Goal: Task Accomplishment & Management: Manage account settings

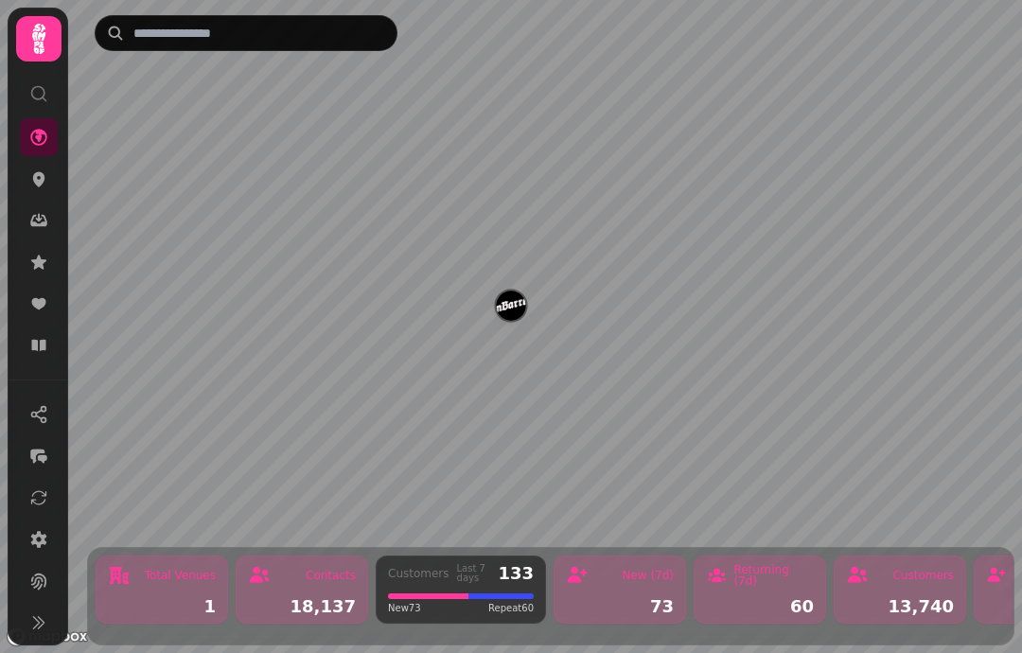
click at [38, 312] on icon at bounding box center [38, 303] width 19 height 19
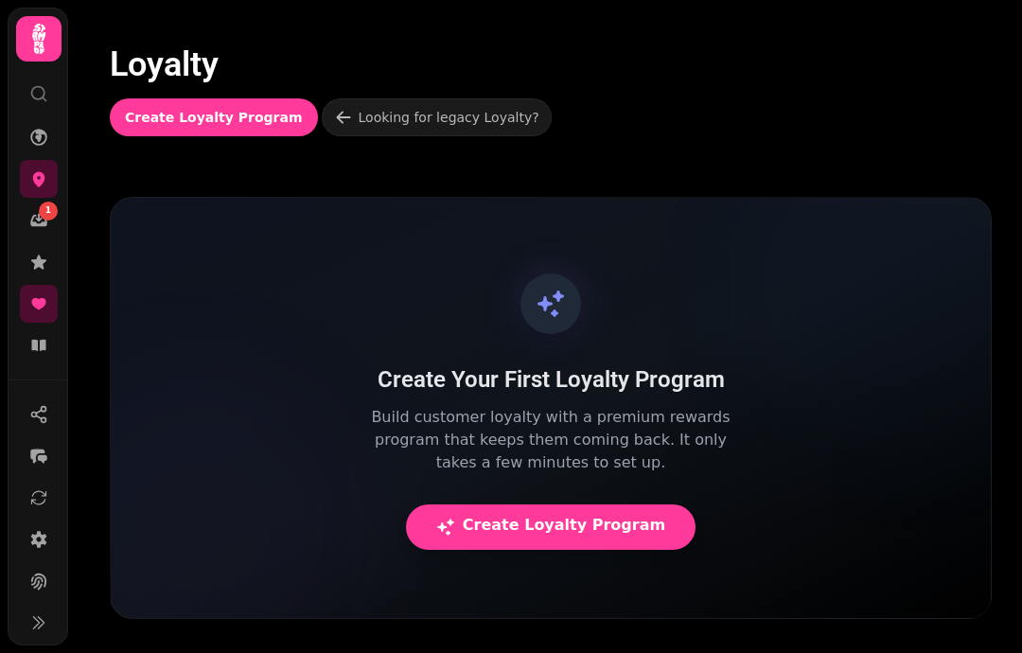
click at [47, 260] on icon at bounding box center [38, 262] width 19 height 19
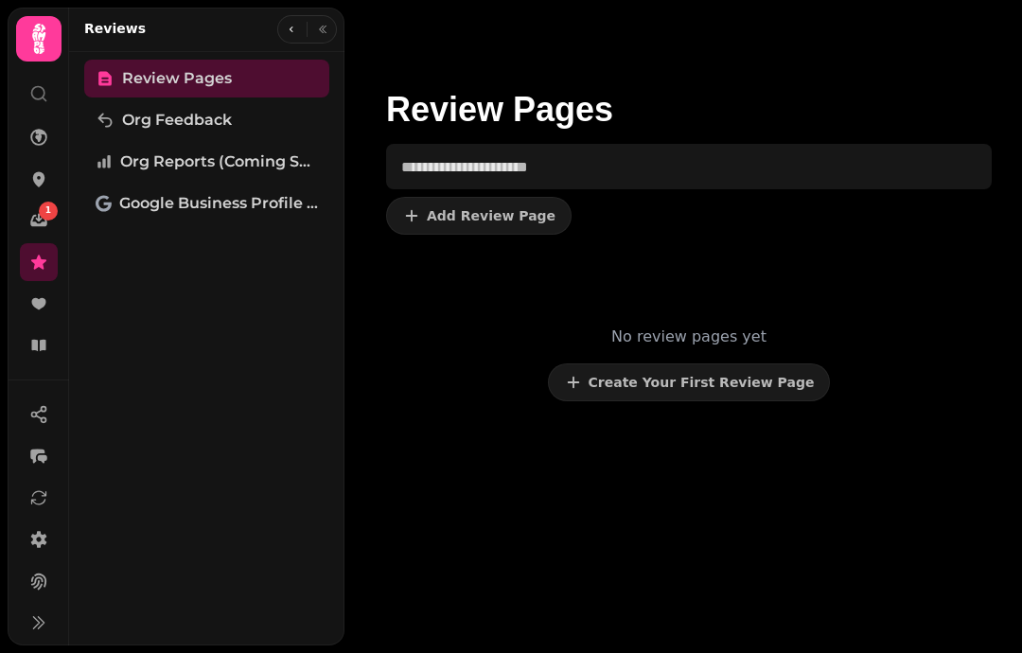
click at [36, 212] on icon at bounding box center [38, 220] width 19 height 19
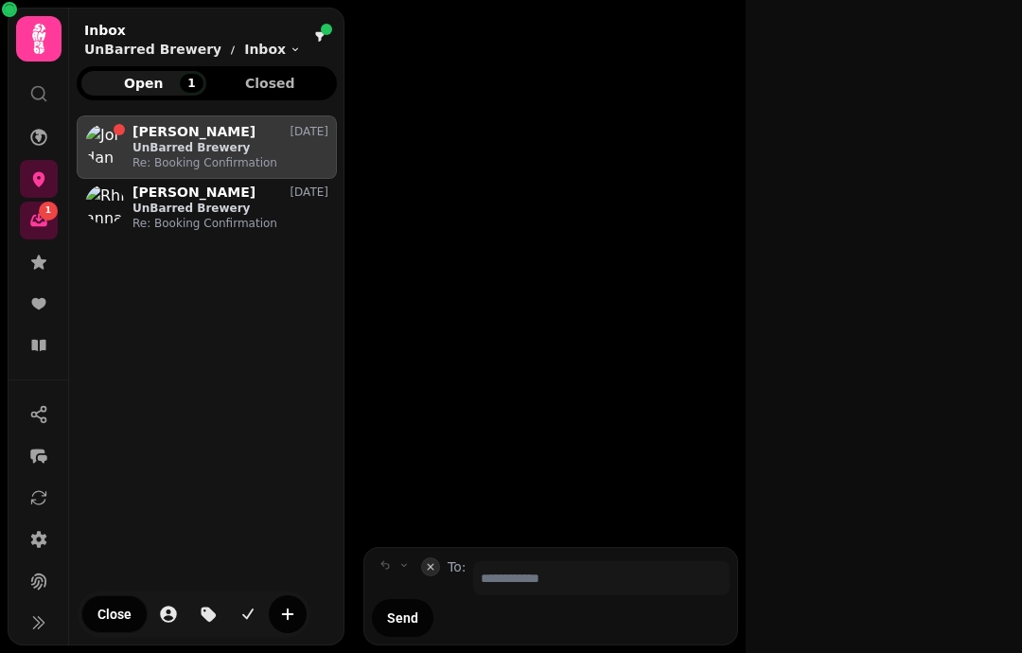
scroll to position [522, 260]
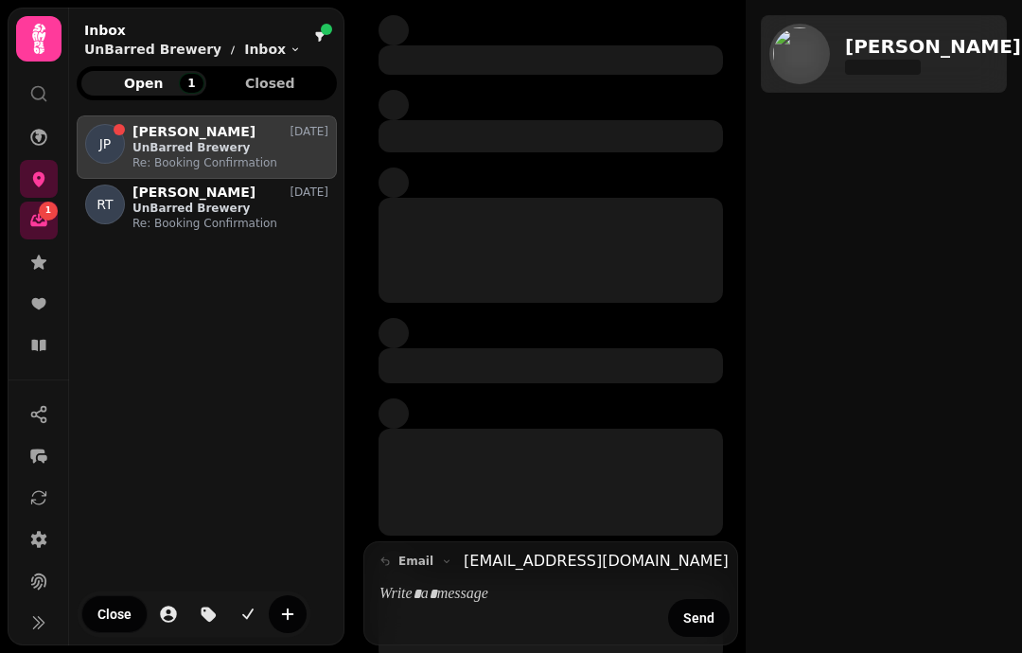
click at [33, 343] on icon at bounding box center [38, 345] width 14 height 11
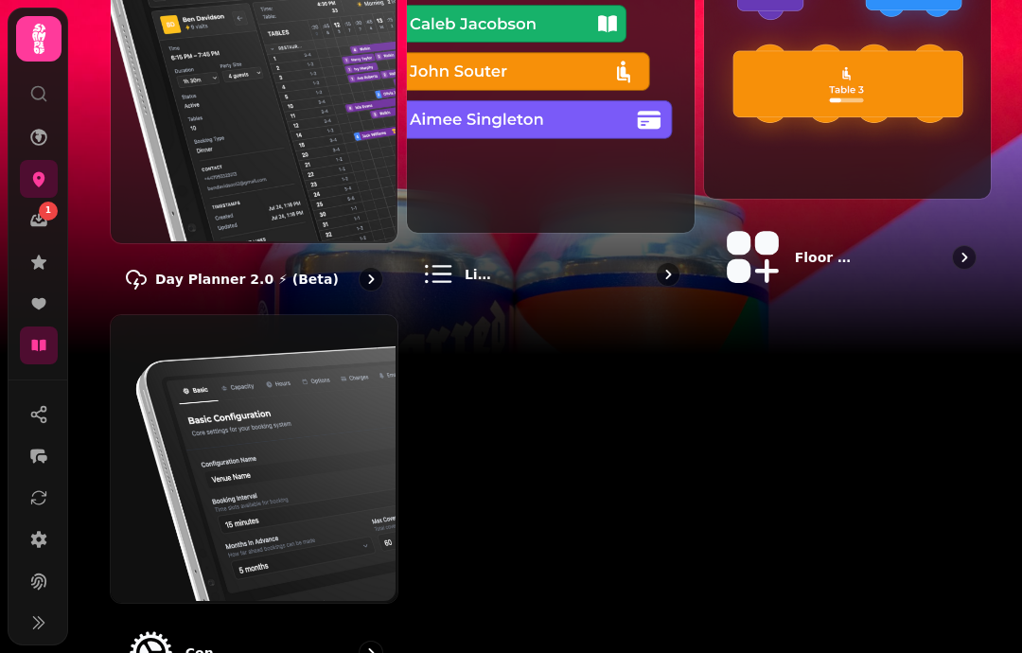
scroll to position [313, 0]
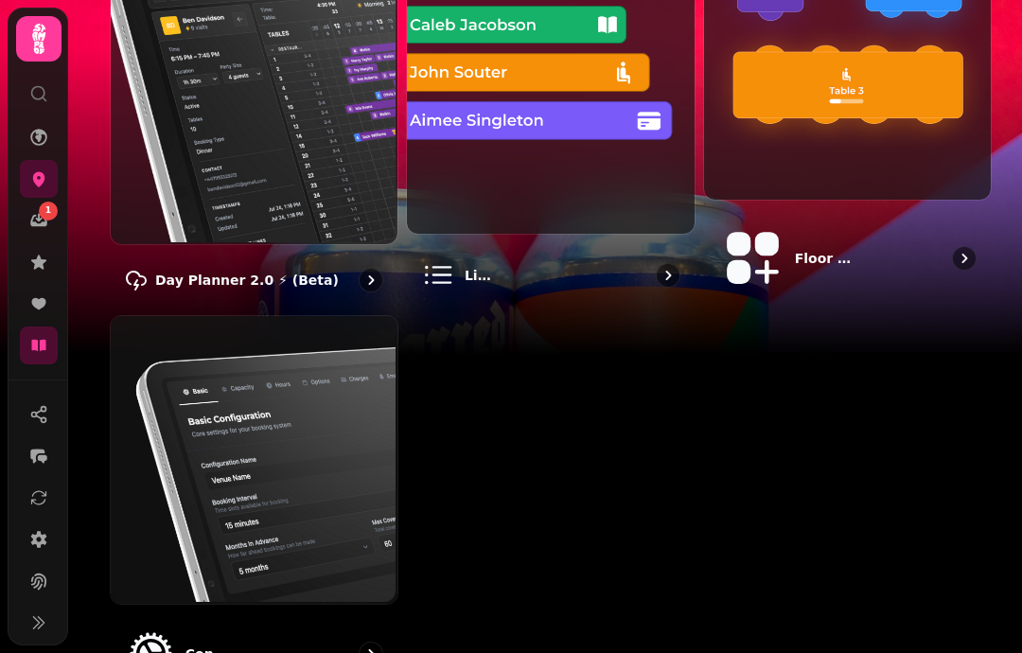
click at [45, 41] on icon at bounding box center [39, 39] width 38 height 38
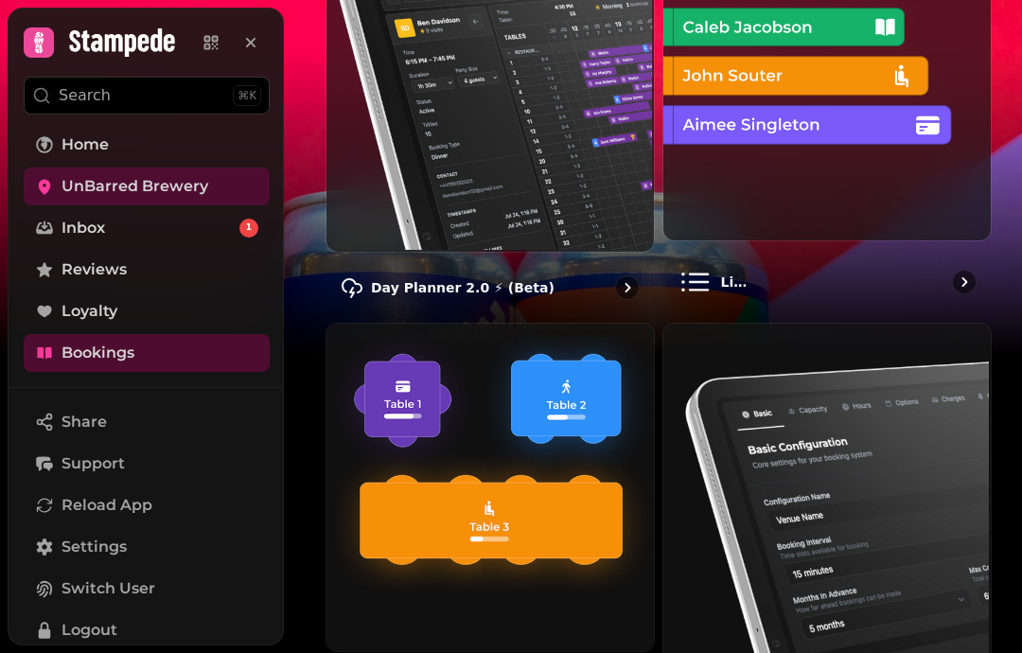
click at [174, 347] on link "Bookings" at bounding box center [147, 353] width 246 height 38
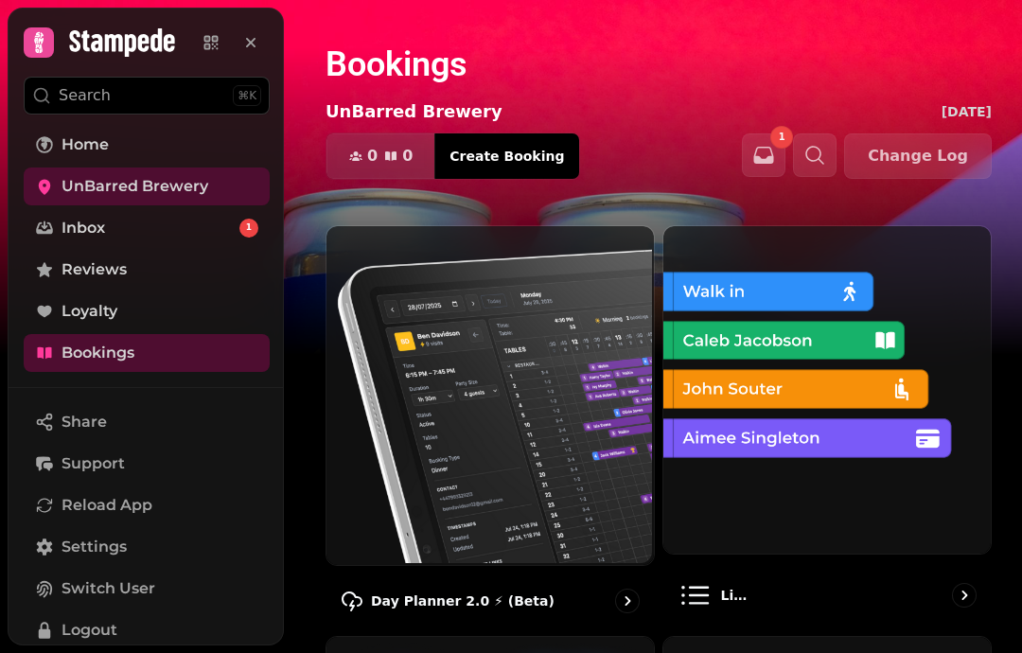
scroll to position [0, 0]
click at [377, 158] on span "0" at bounding box center [372, 156] width 10 height 15
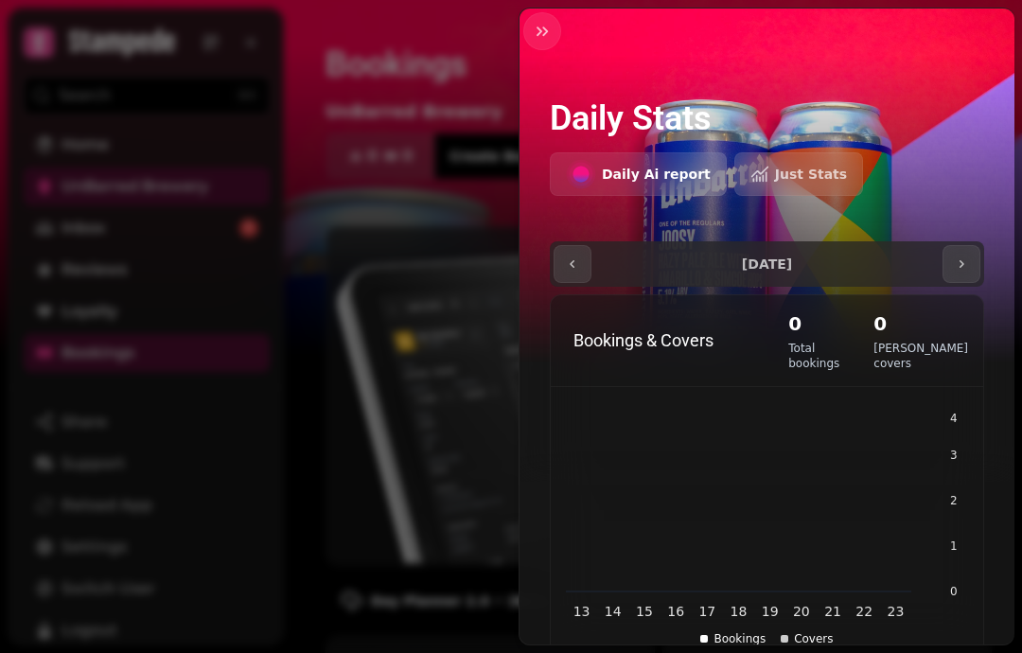
click at [542, 43] on button "button" at bounding box center [542, 31] width 38 height 38
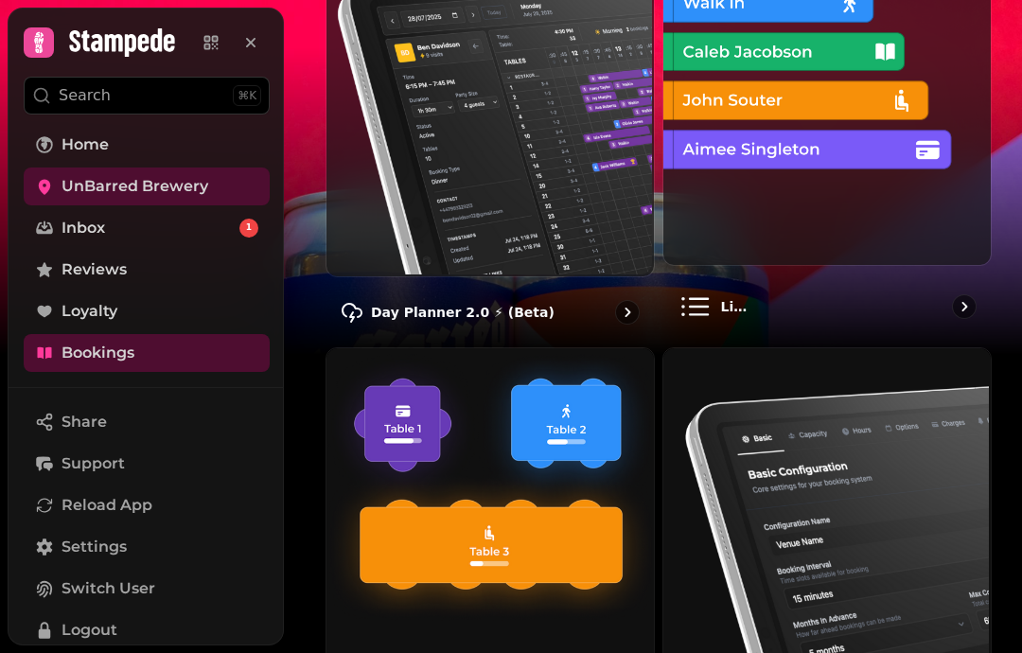
scroll to position [239, 0]
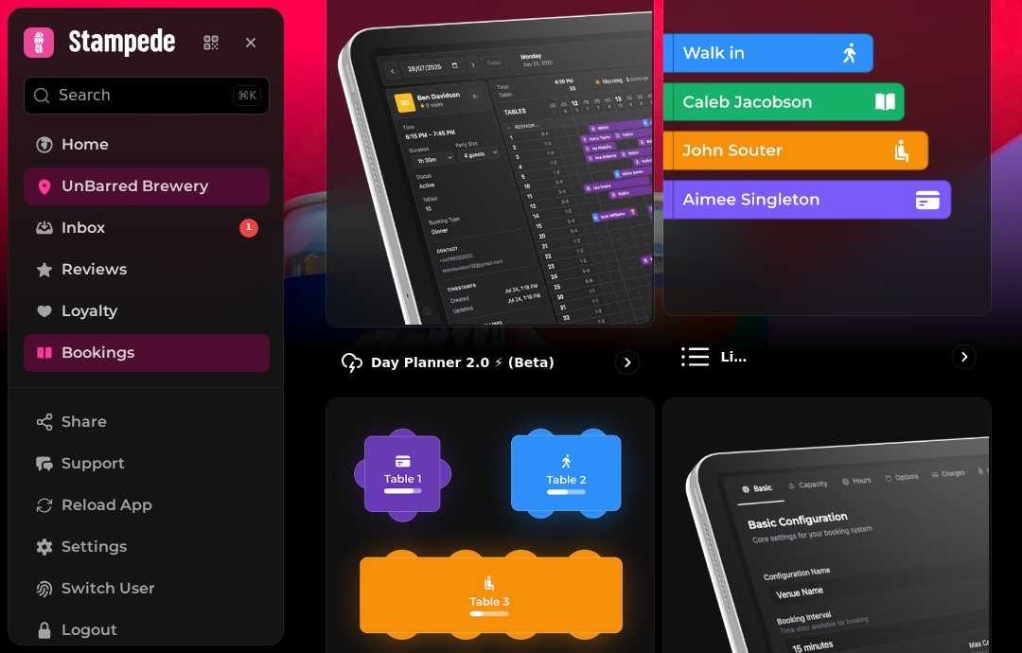
click at [916, 357] on div "List view" at bounding box center [827, 357] width 329 height 66
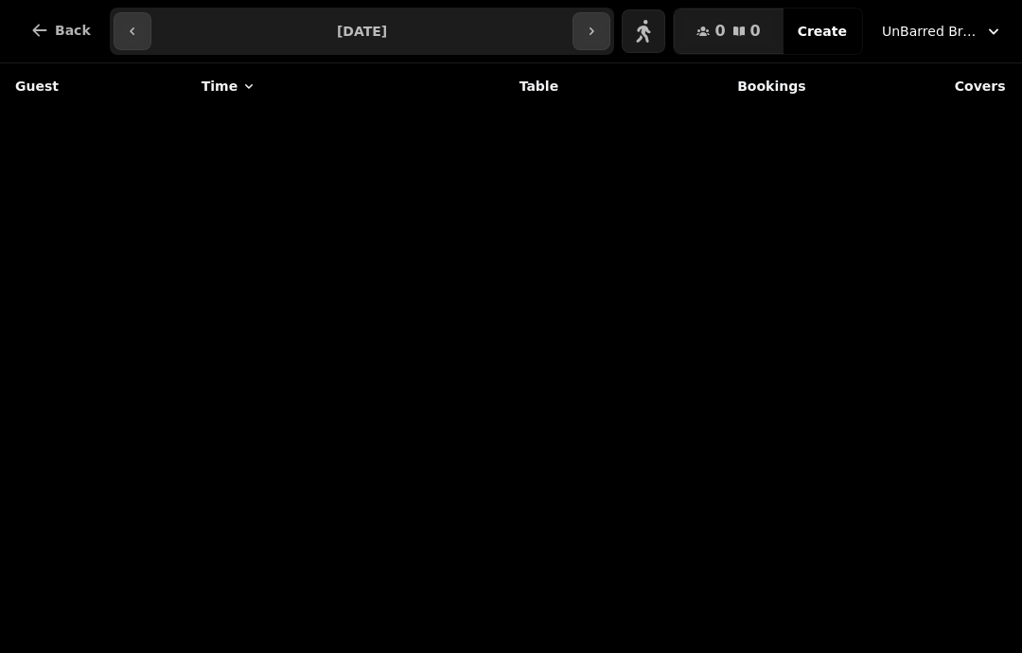
click at [116, 34] on button "button" at bounding box center [133, 31] width 38 height 38
click at [650, 25] on icon "button" at bounding box center [642, 31] width 15 height 15
type input "**********"
click at [46, 33] on icon "button" at bounding box center [39, 30] width 19 height 19
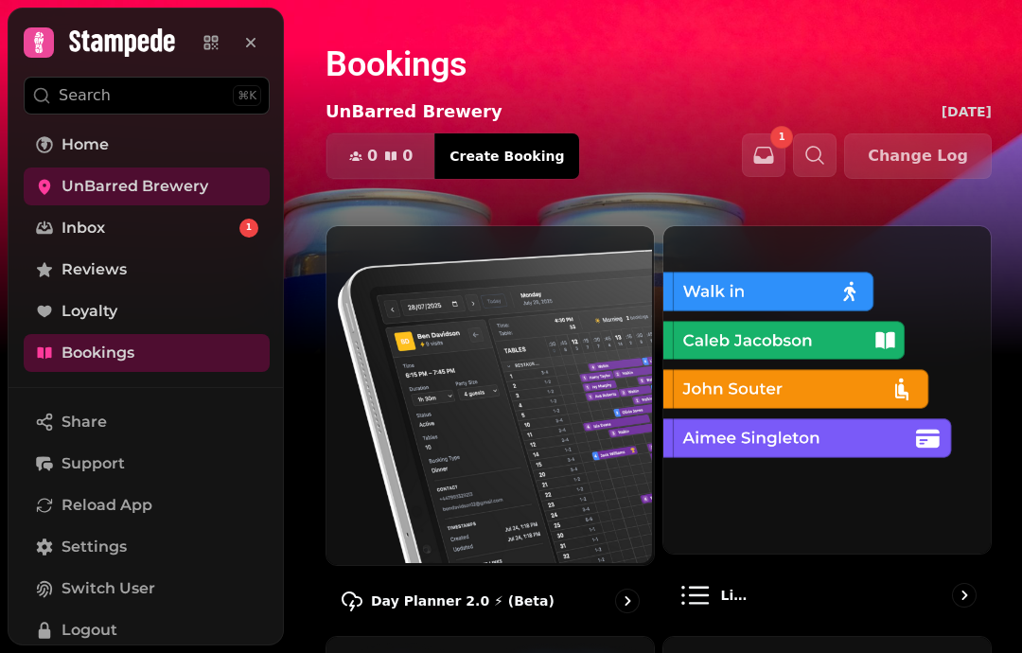
click at [416, 444] on img at bounding box center [489, 393] width 328 height 339
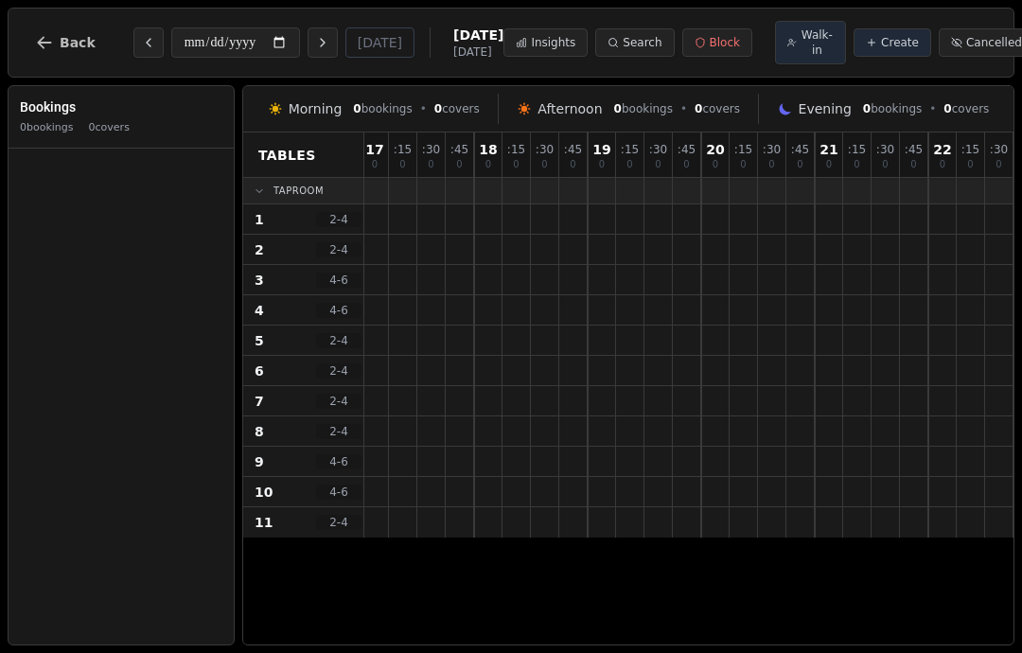
scroll to position [0, 572]
